Goal: Information Seeking & Learning: Check status

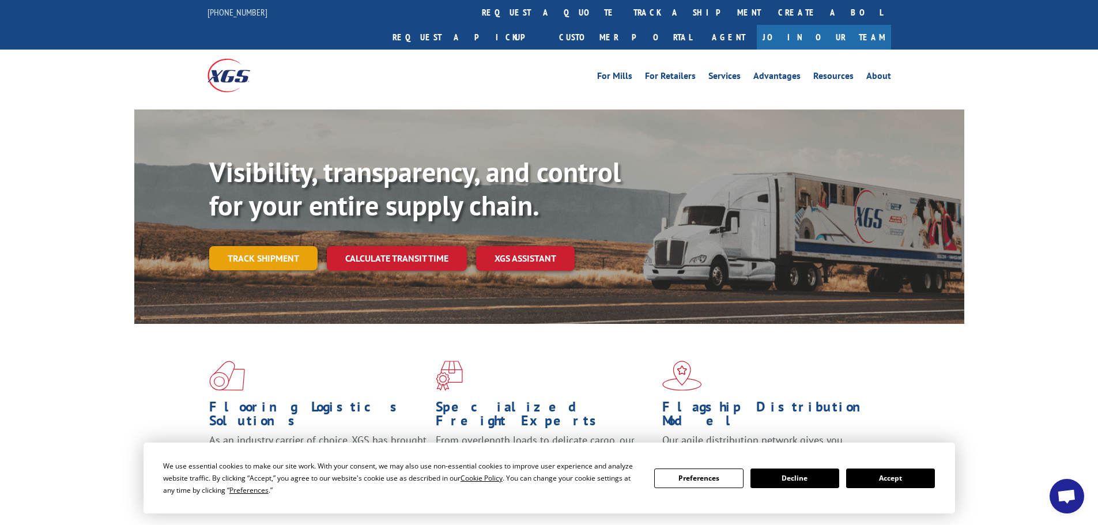
click at [269, 246] on link "Track shipment" at bounding box center [263, 258] width 108 height 24
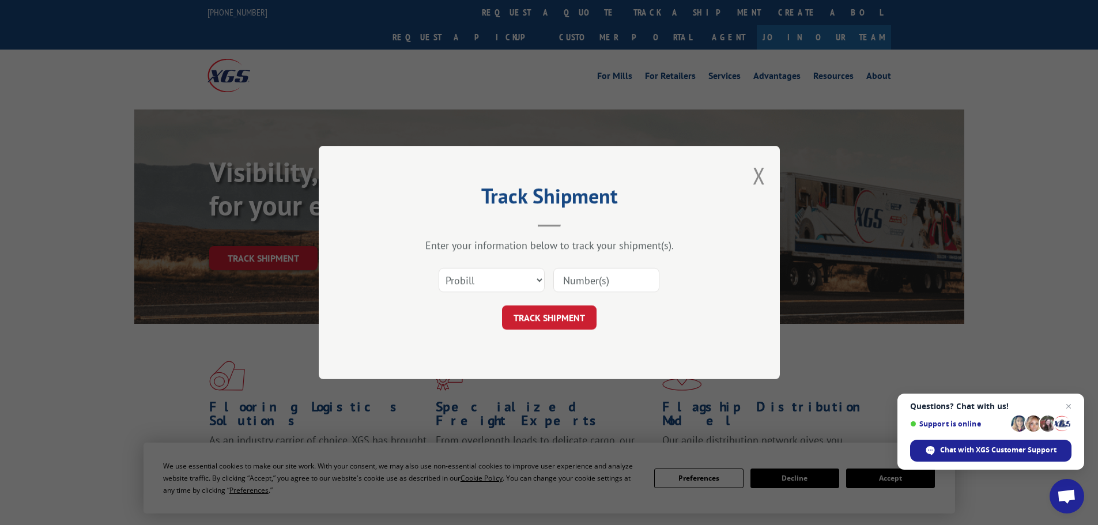
click at [586, 281] on input at bounding box center [606, 280] width 106 height 24
paste input "7060675"
type input "7060675"
click at [521, 279] on select "Select category... Probill BOL PO" at bounding box center [492, 280] width 106 height 24
select select "bol"
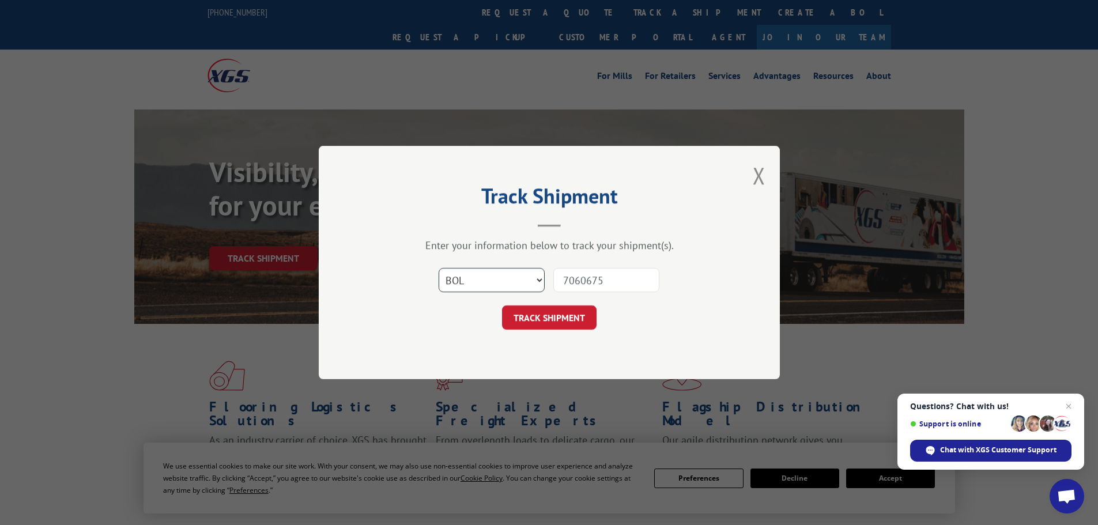
click at [439, 268] on select "Select category... Probill BOL PO" at bounding box center [492, 280] width 106 height 24
click at [544, 325] on button "TRACK SHIPMENT" at bounding box center [549, 317] width 95 height 24
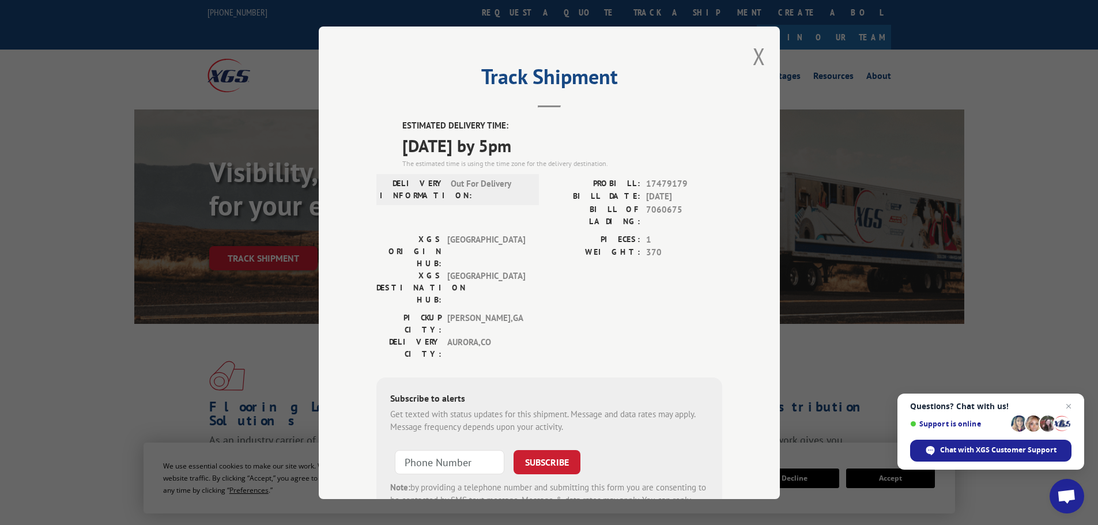
drag, startPoint x: 399, startPoint y: 146, endPoint x: 552, endPoint y: 146, distance: 152.7
click at [552, 146] on span "[DATE] by 5pm" at bounding box center [562, 145] width 320 height 26
copy span "[DATE] by 5pm"
click at [753, 59] on button "Close modal" at bounding box center [759, 56] width 13 height 31
